Goal: Book appointment/travel/reservation

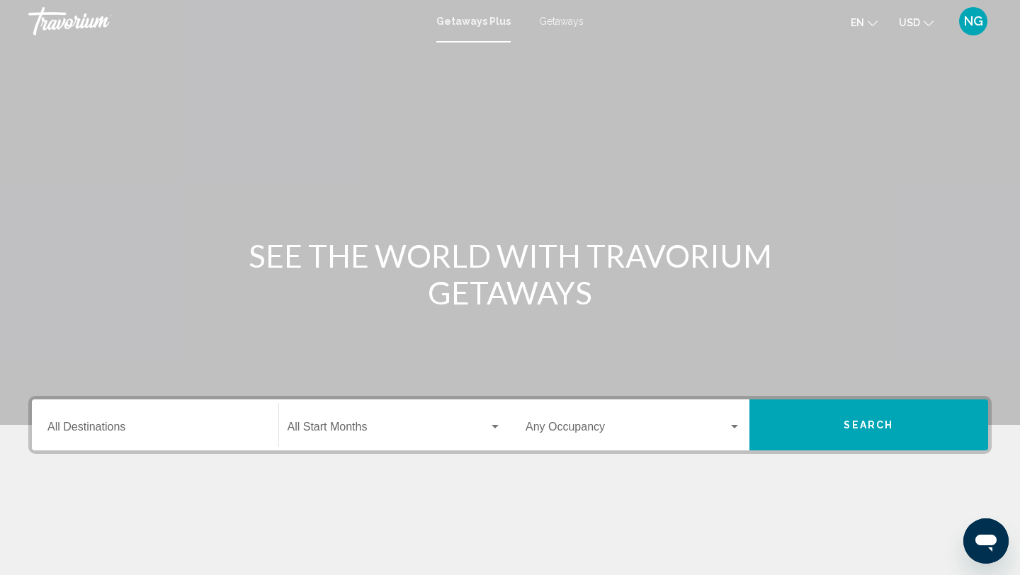
click at [554, 21] on span "Getaways" at bounding box center [561, 21] width 45 height 11
click at [109, 434] on input "Destination All Destinations" at bounding box center [154, 430] width 215 height 13
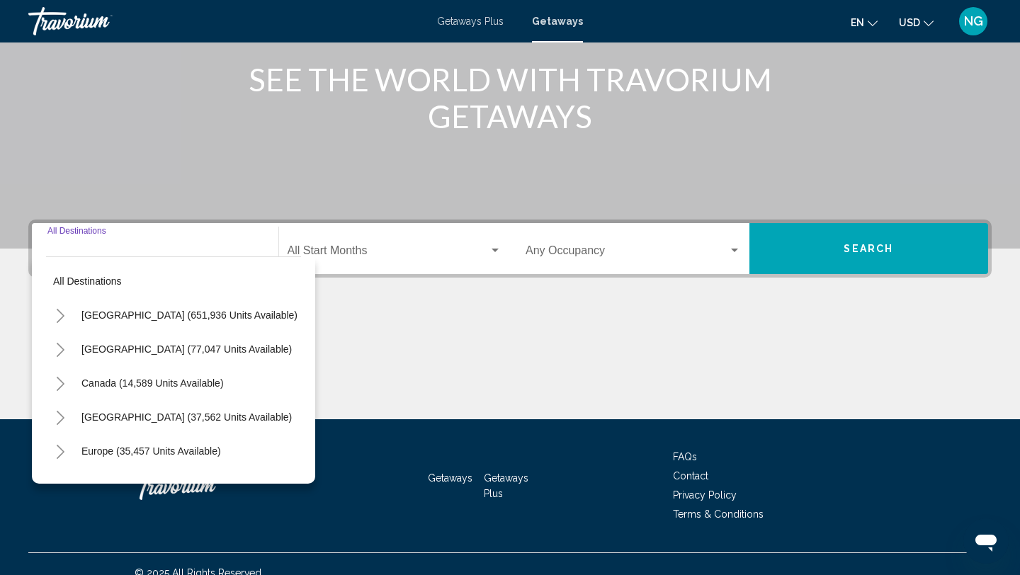
scroll to position [194, 0]
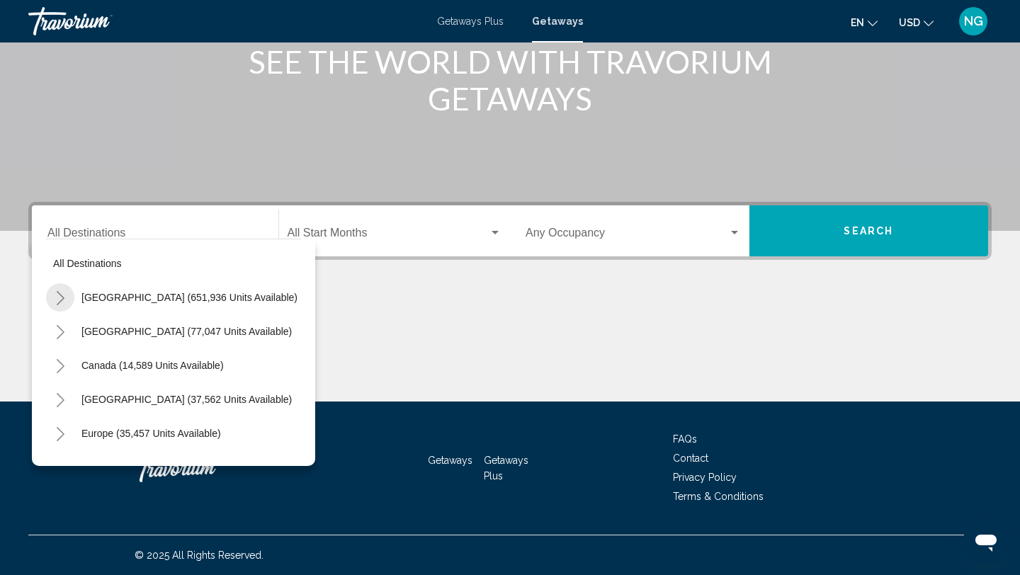
click at [60, 303] on icon "Toggle United States (651,936 units available)" at bounding box center [61, 298] width 8 height 14
click at [70, 429] on icon "Toggle California (76,089 units available)" at bounding box center [74, 434] width 11 height 14
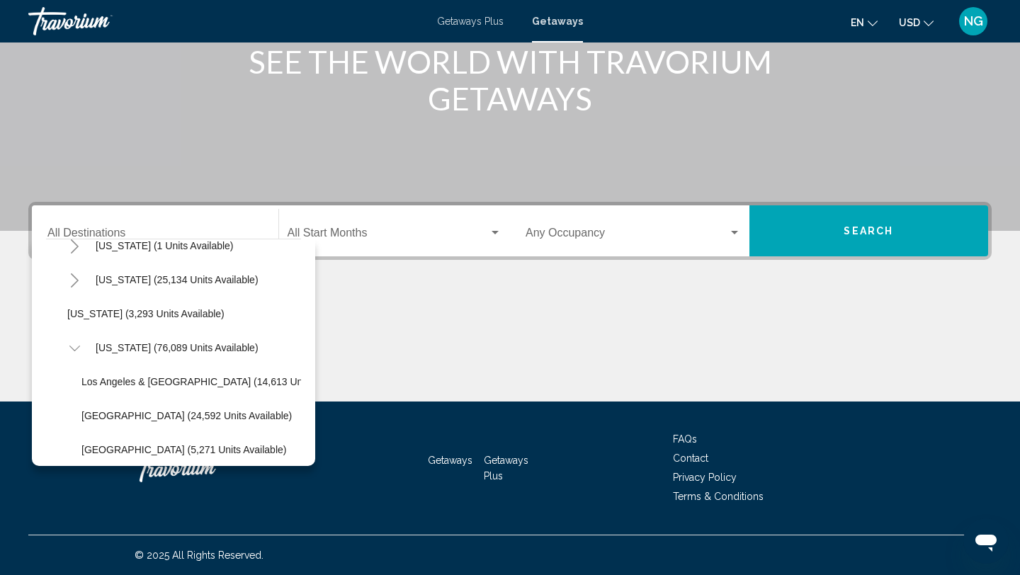
scroll to position [142, 0]
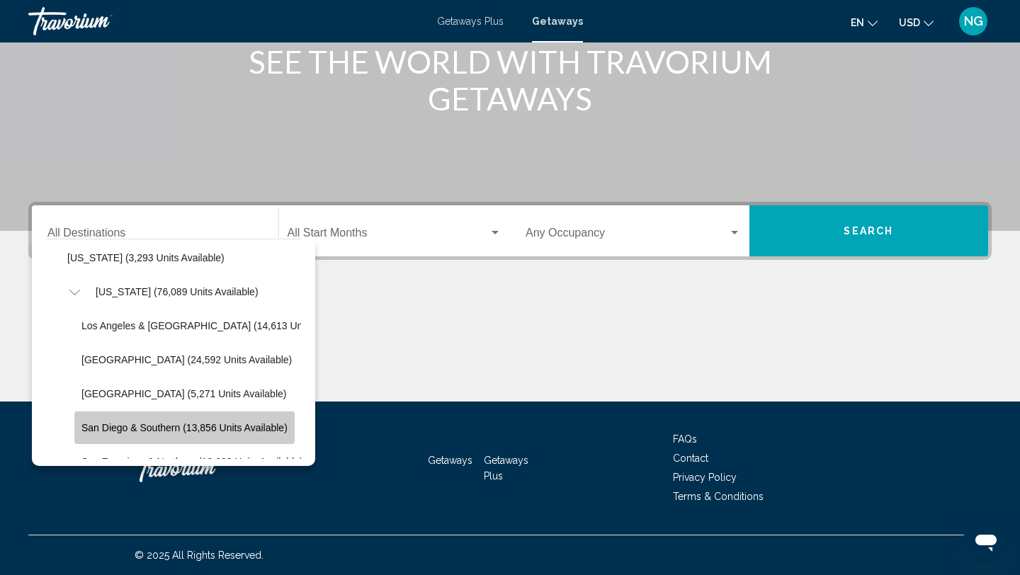
click at [218, 421] on button "San Diego & Southern (13,856 units available)" at bounding box center [184, 428] width 220 height 33
type input "**********"
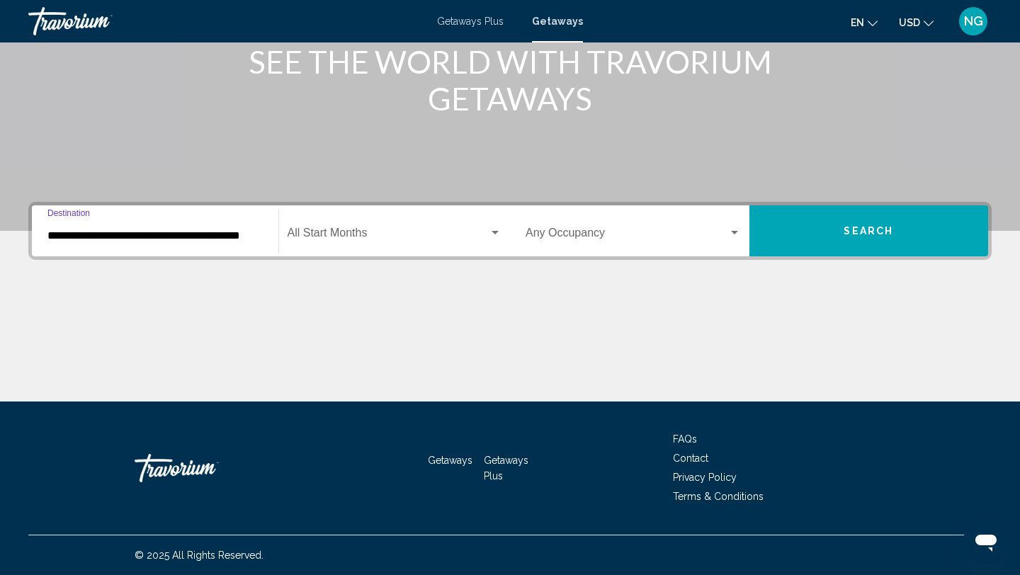
click at [490, 231] on div "Search widget" at bounding box center [495, 232] width 13 height 11
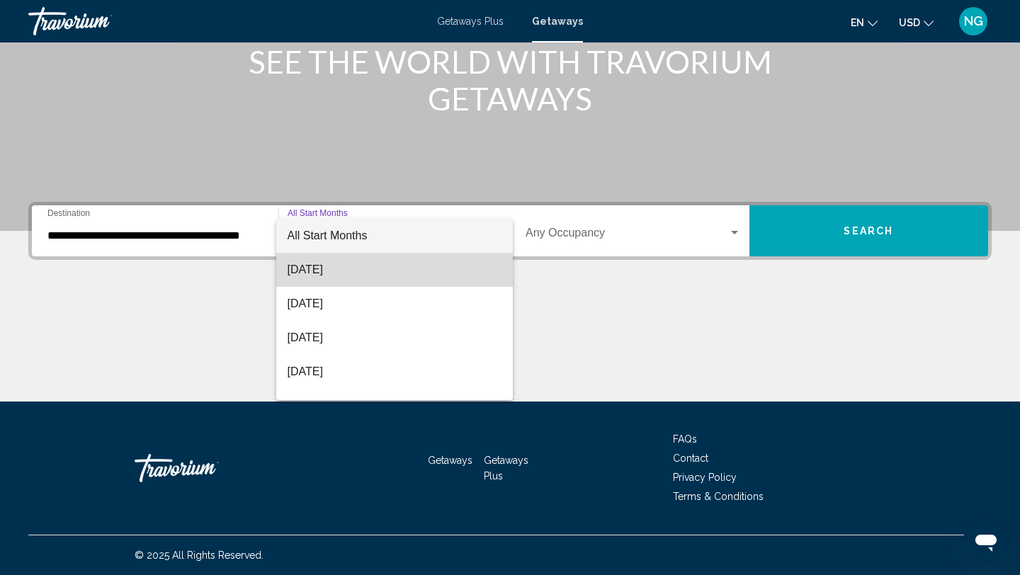
click at [342, 272] on span "[DATE]" at bounding box center [395, 270] width 215 height 34
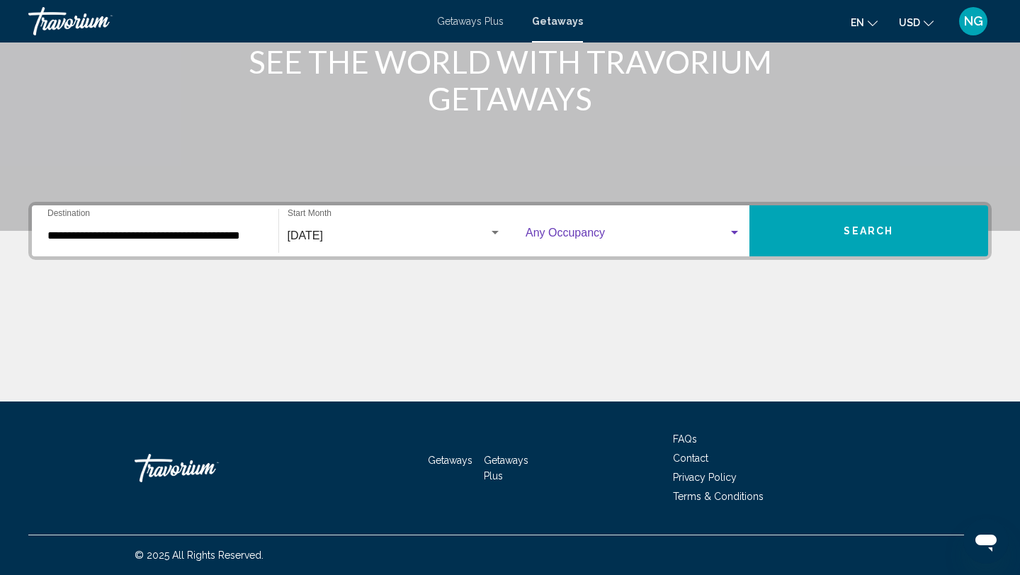
click at [734, 231] on div "Search widget" at bounding box center [734, 233] width 7 height 4
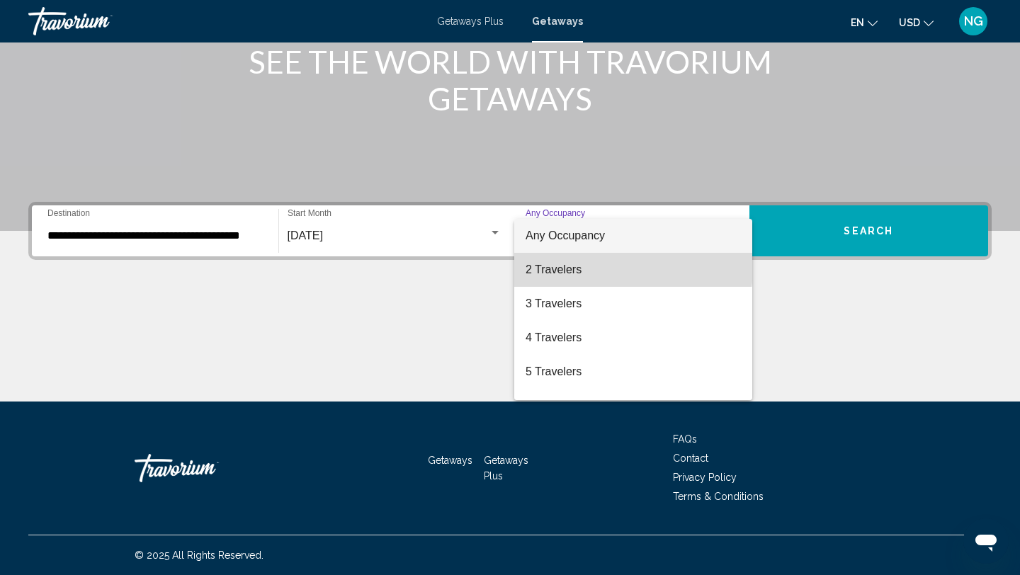
click at [588, 266] on span "2 Travelers" at bounding box center [633, 270] width 215 height 34
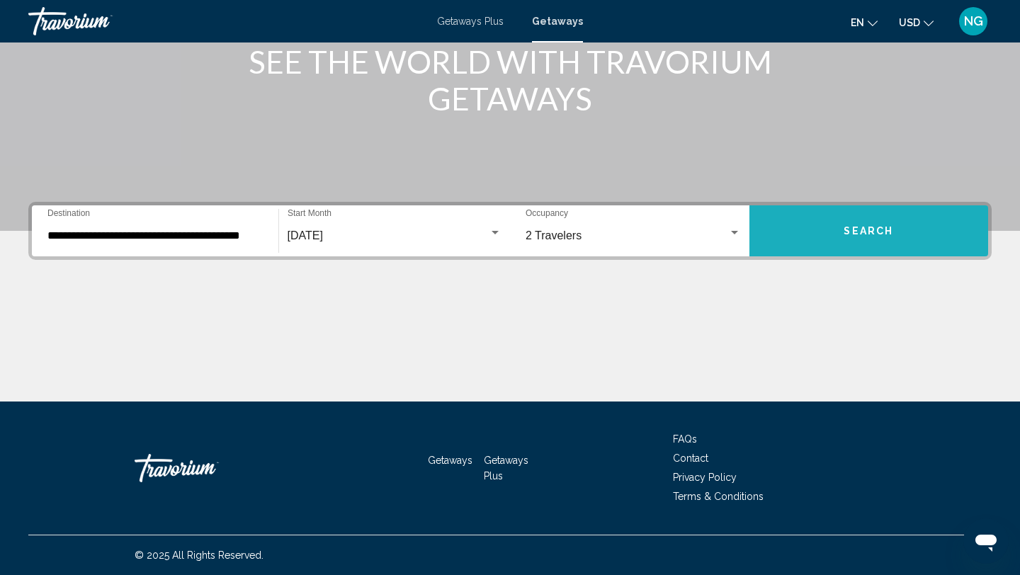
click at [863, 238] on button "Search" at bounding box center [870, 230] width 240 height 51
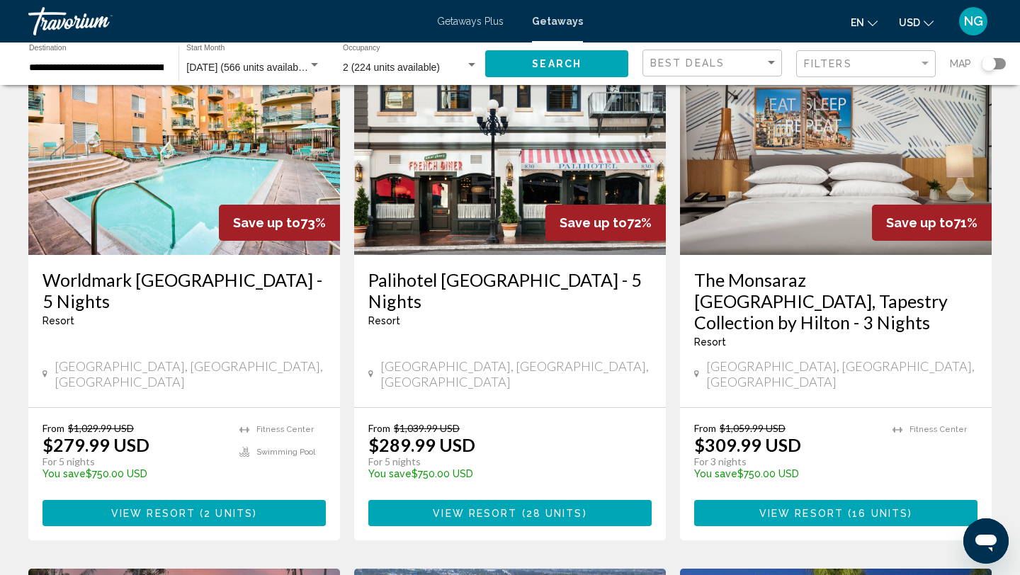
scroll to position [1162, 0]
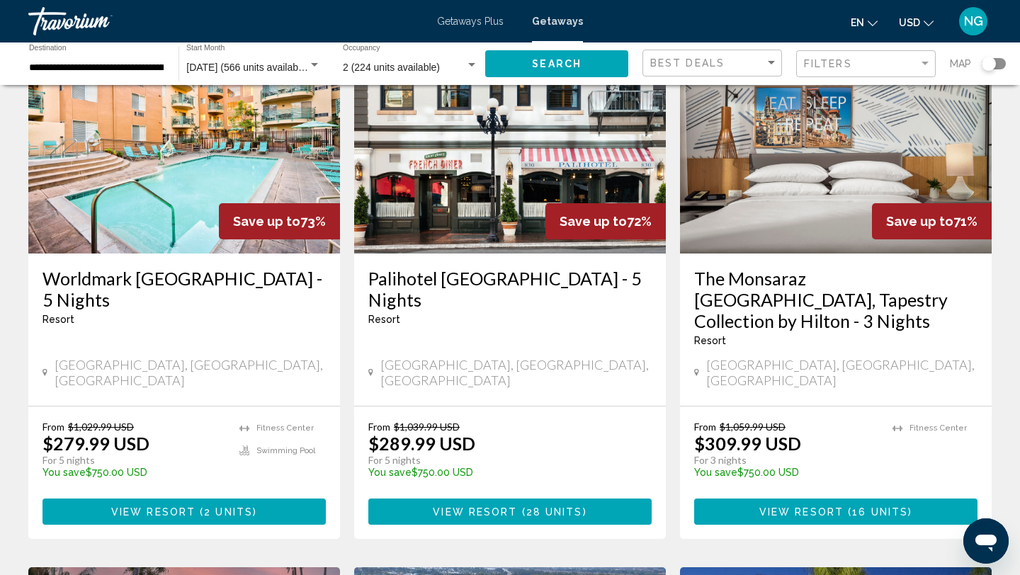
click at [167, 191] on img "Main content" at bounding box center [184, 140] width 312 height 227
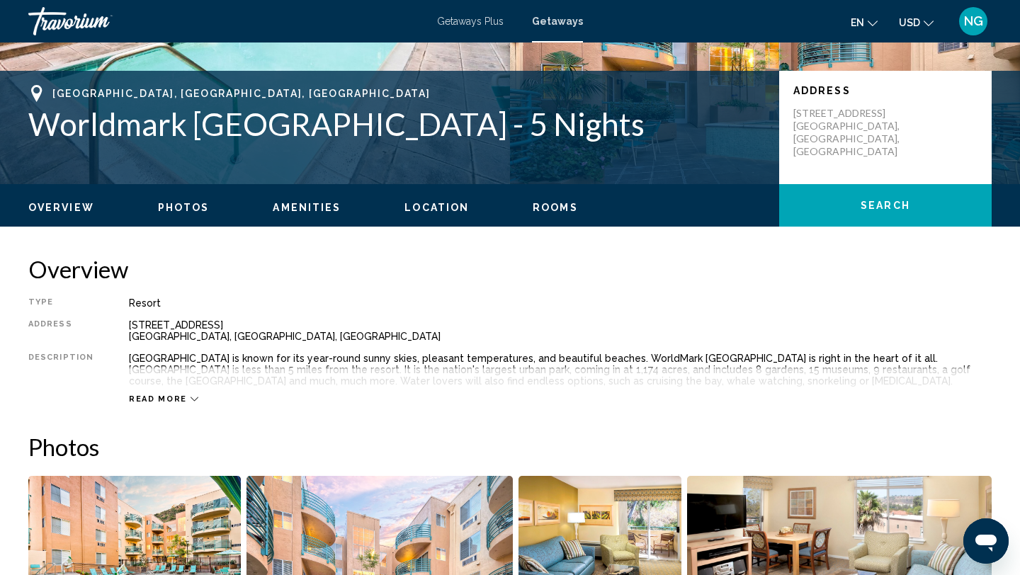
scroll to position [278, 0]
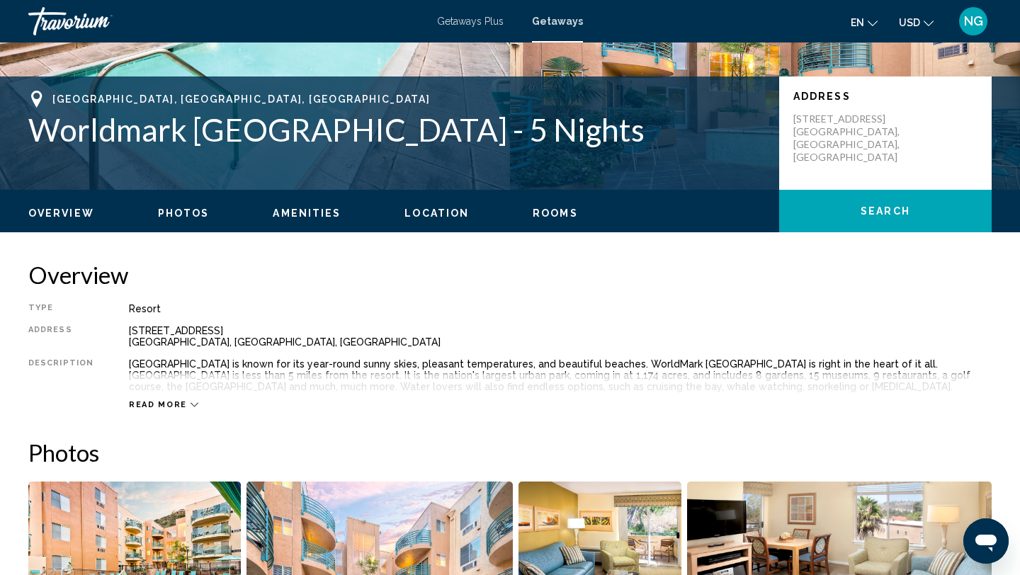
click at [537, 214] on span "Rooms" at bounding box center [555, 213] width 45 height 11
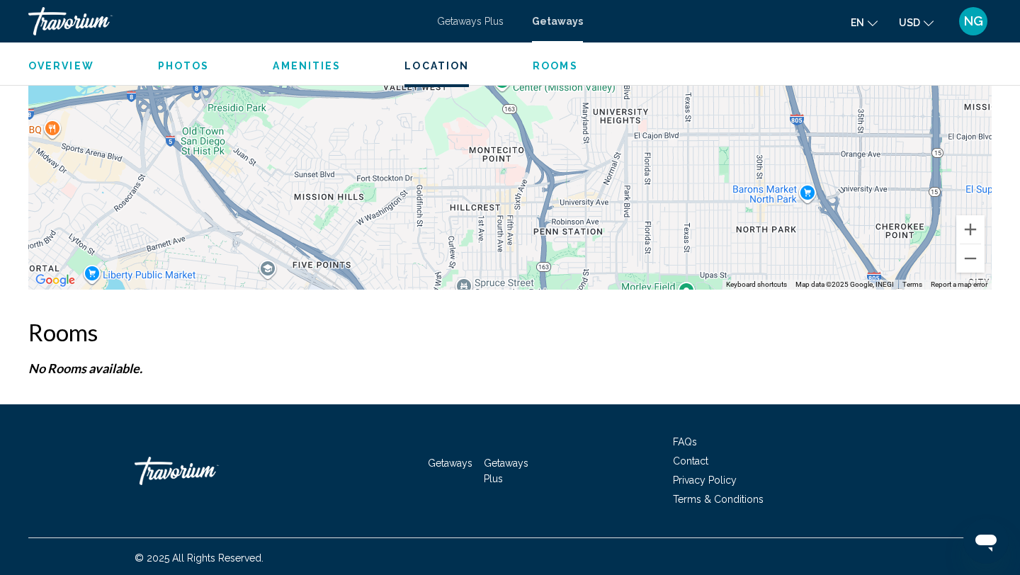
scroll to position [2459, 0]
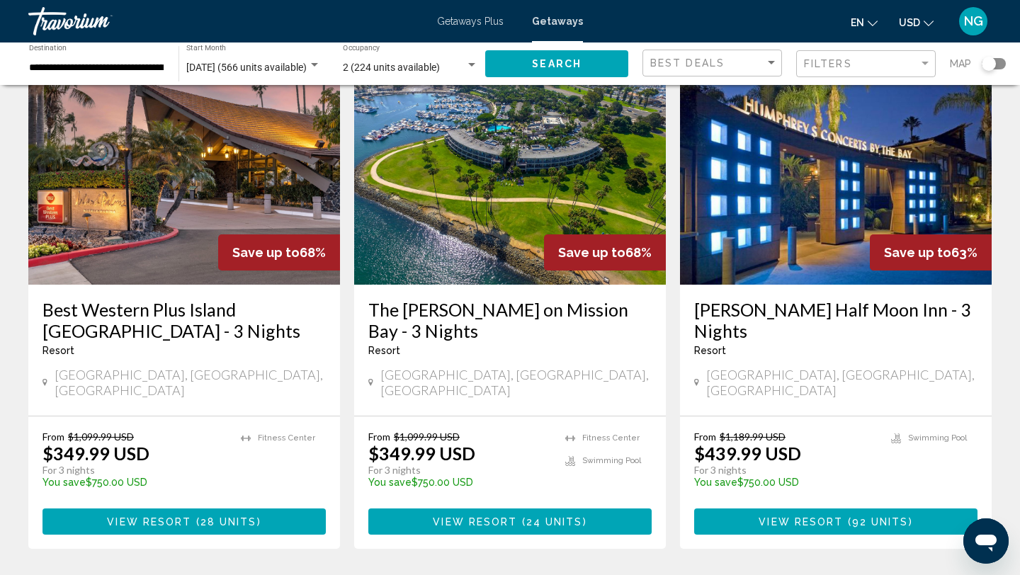
scroll to position [1672, 0]
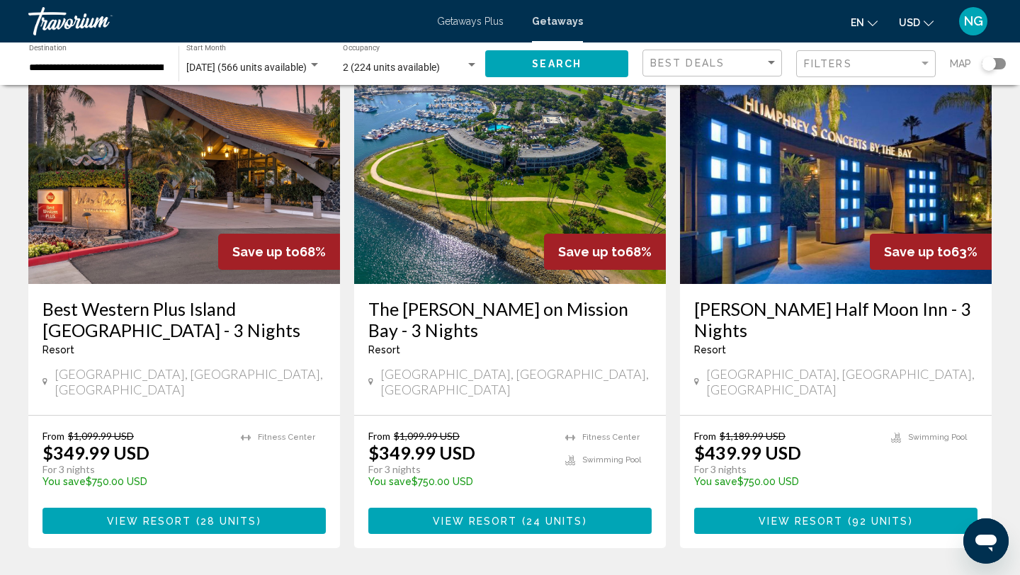
click at [457, 186] on img "Main content" at bounding box center [510, 170] width 312 height 227
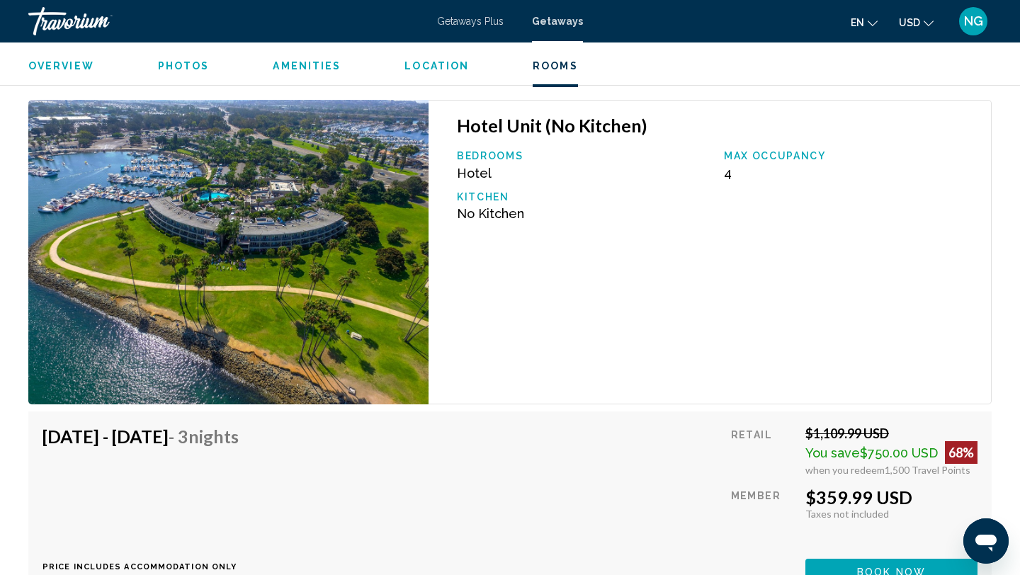
scroll to position [1992, 0]
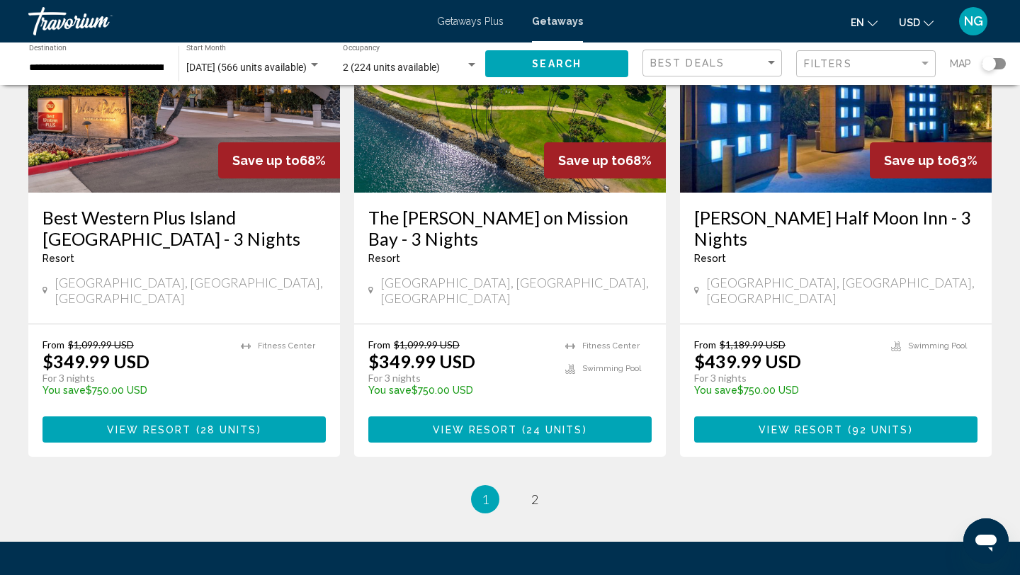
scroll to position [1786, 0]
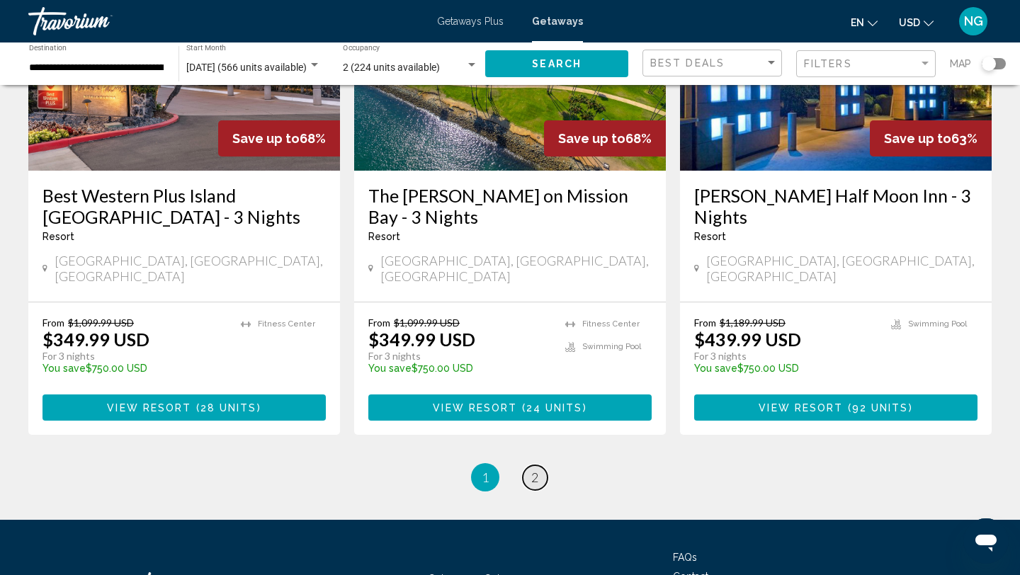
click at [533, 470] on span "2" at bounding box center [534, 478] width 7 height 16
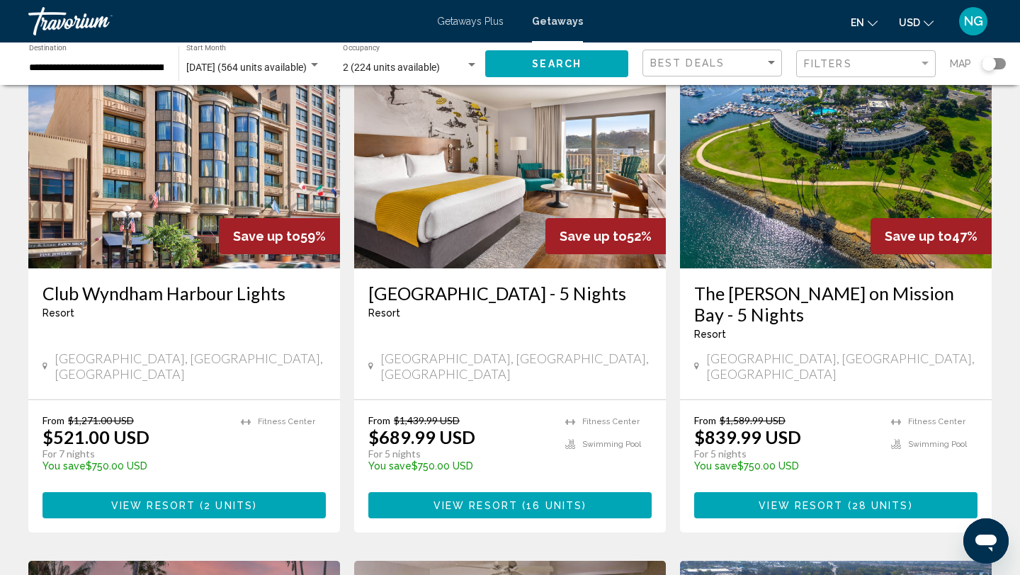
scroll to position [85, 0]
